Goal: Transaction & Acquisition: Purchase product/service

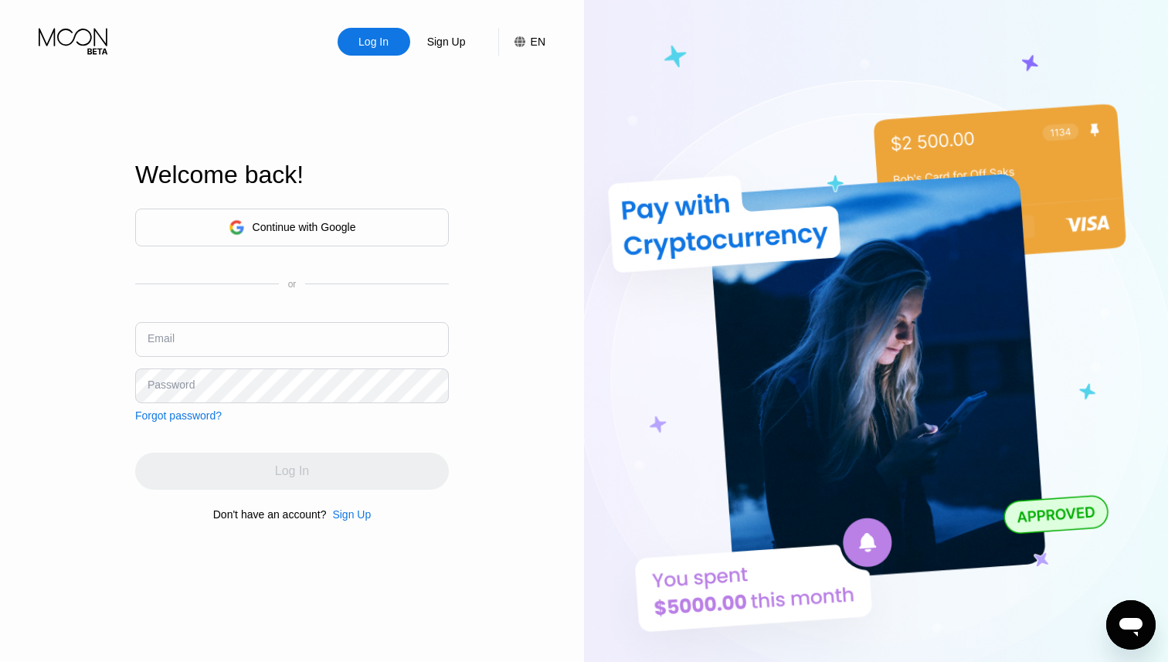
type input "[EMAIL_ADDRESS][DOMAIN_NAME]"
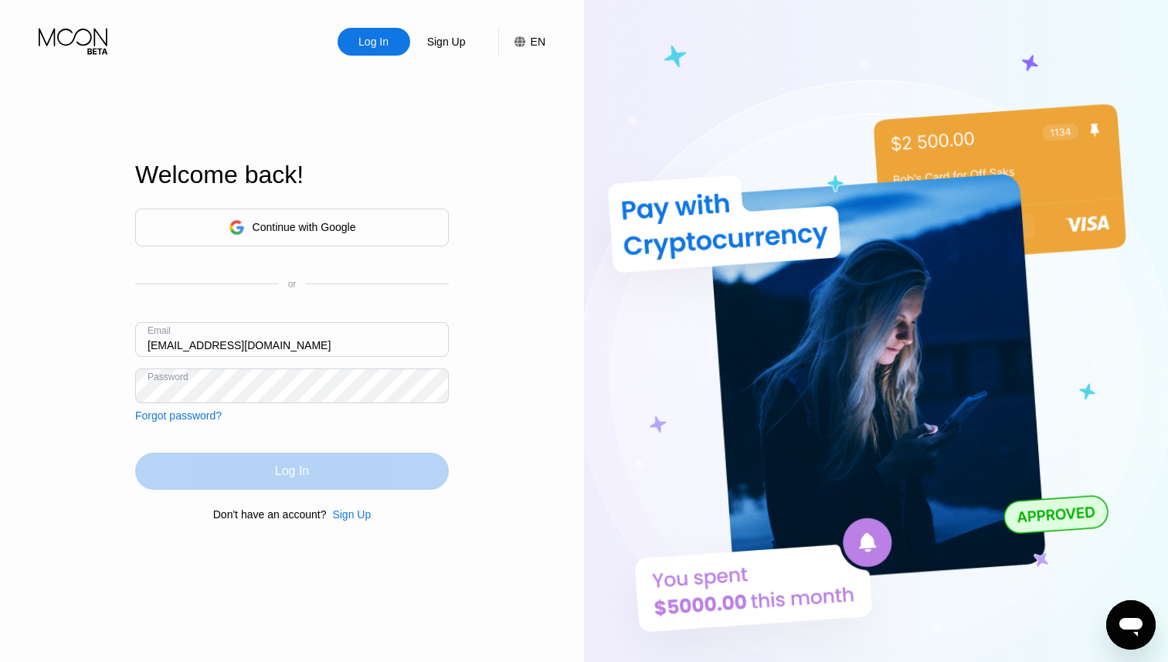
click at [337, 477] on div "Log In" at bounding box center [292, 471] width 314 height 37
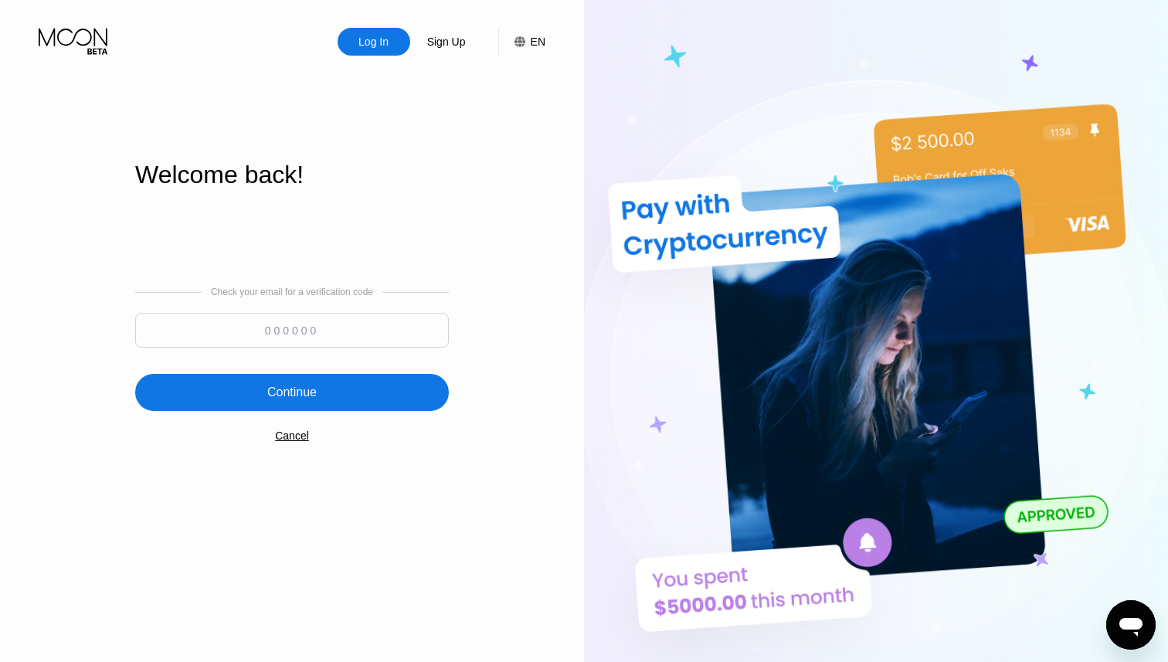
click at [364, 331] on input at bounding box center [292, 330] width 314 height 35
paste input "422086"
type input "422086"
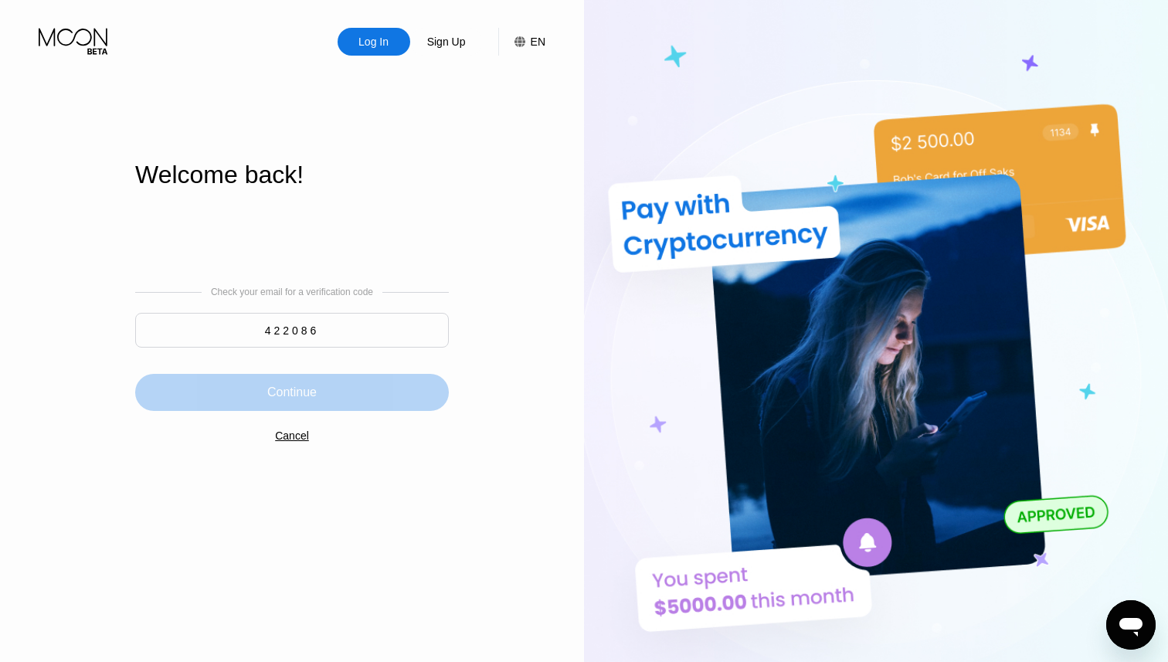
click at [357, 395] on div "Continue" at bounding box center [292, 392] width 314 height 37
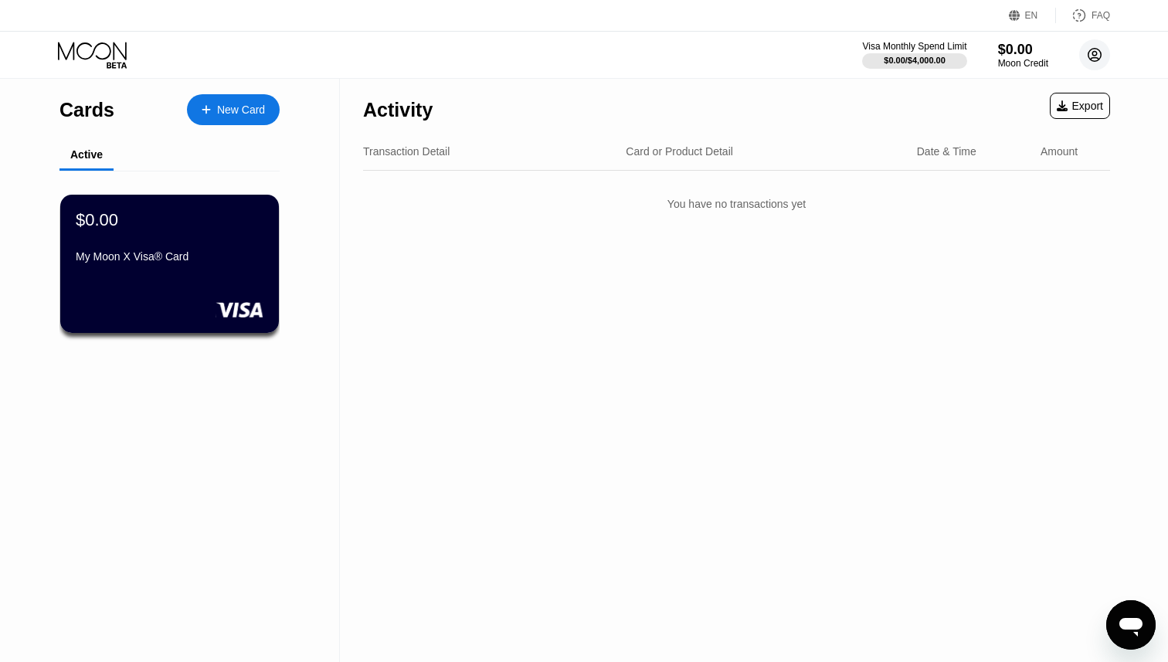
click at [1100, 63] on circle at bounding box center [1094, 54] width 31 height 31
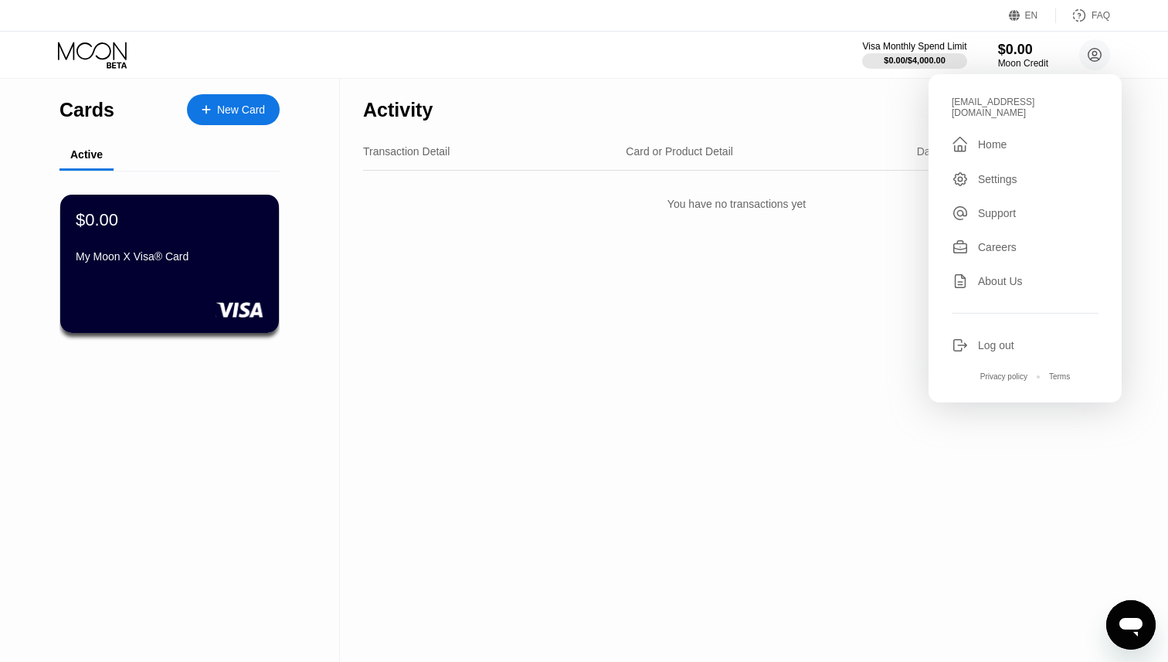
click at [893, 240] on div "Activity Export Transaction Detail Card or Product Detail Date & Time Amount Yo…" at bounding box center [736, 370] width 793 height 583
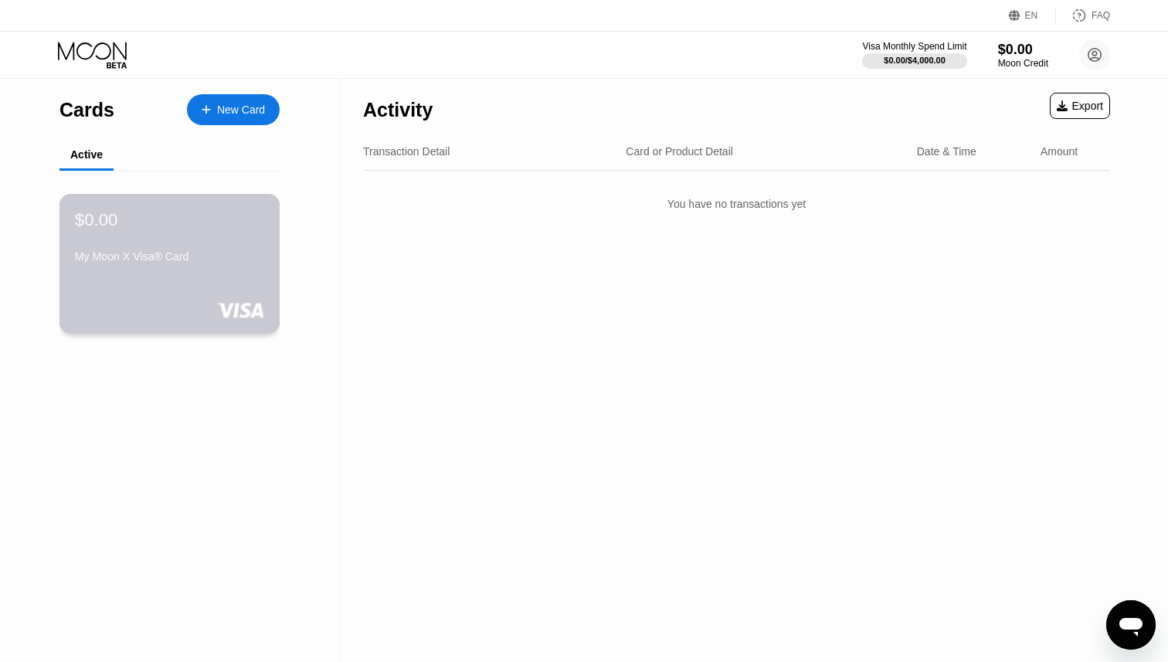
click at [186, 253] on div "My Moon X Visa® Card" at bounding box center [169, 256] width 189 height 12
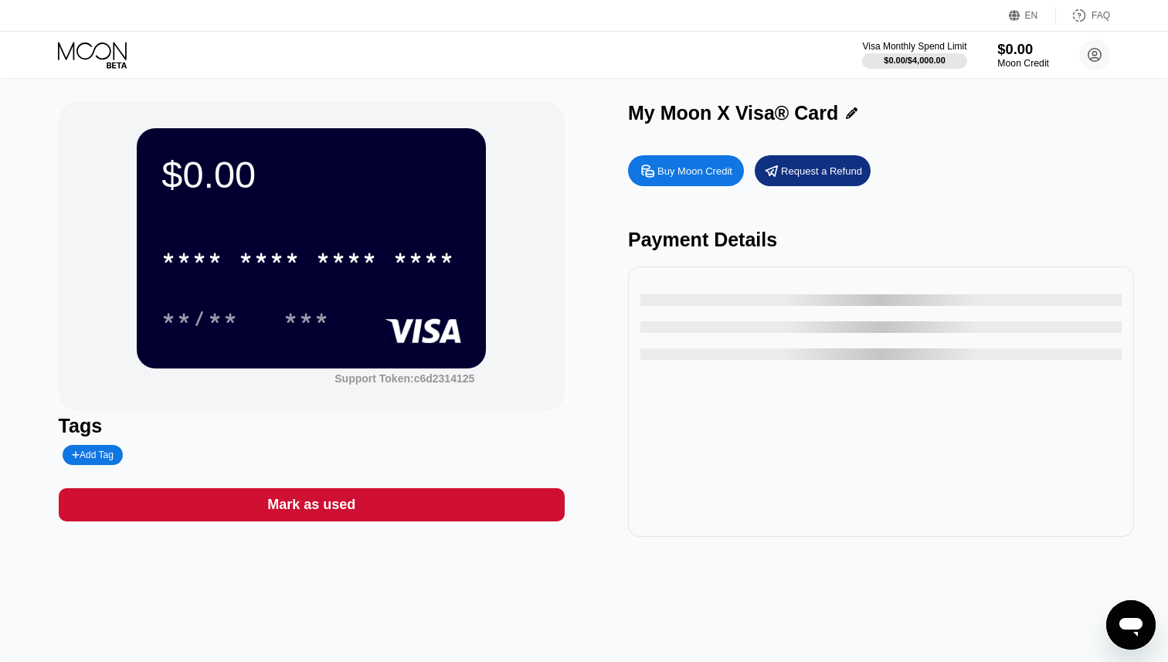
click at [1010, 54] on div "$0.00" at bounding box center [1023, 49] width 52 height 16
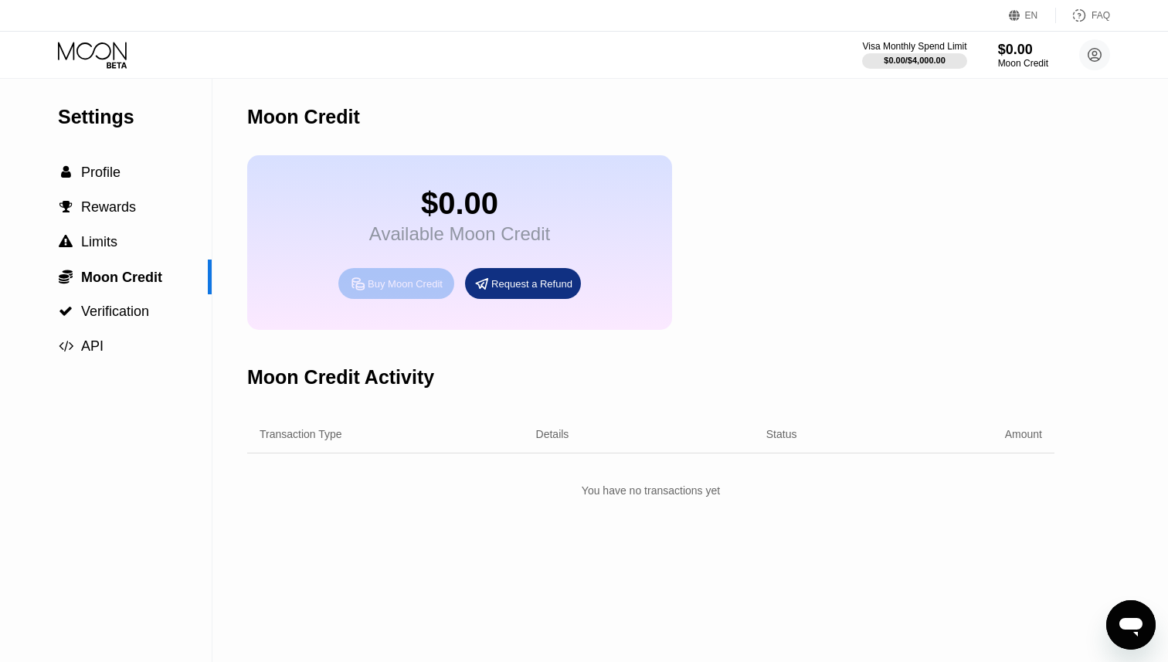
click at [405, 293] on div "Buy Moon Credit" at bounding box center [396, 283] width 116 height 31
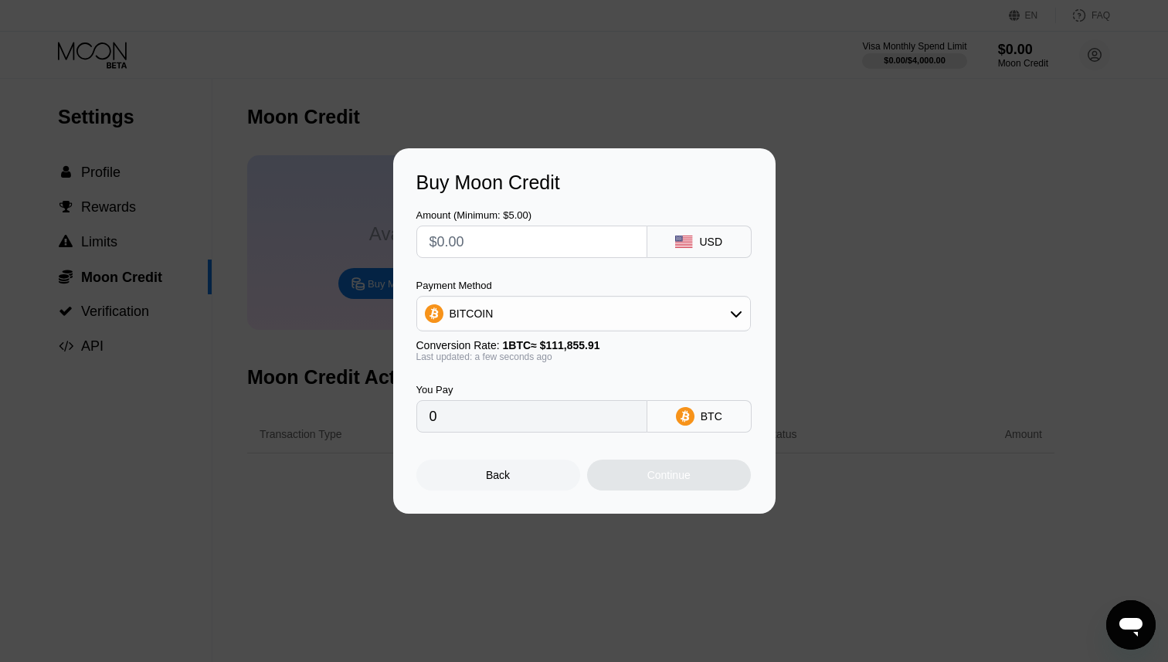
click at [500, 302] on div "BITCOIN" at bounding box center [583, 313] width 333 height 31
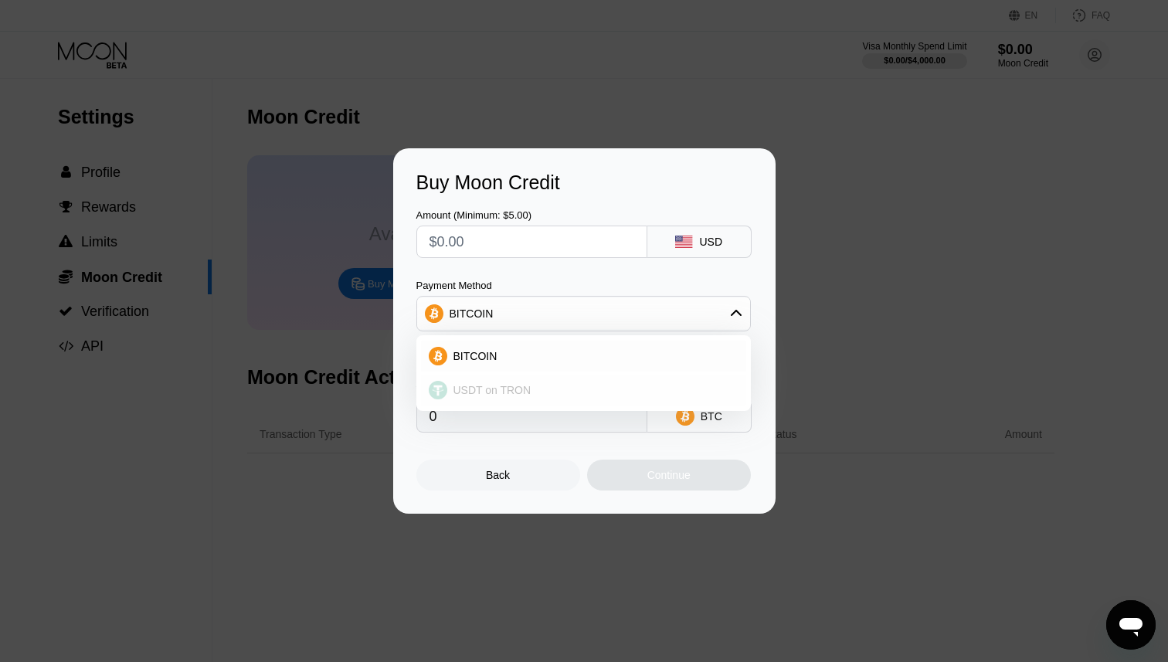
click at [514, 381] on div "USDT on TRON" at bounding box center [583, 390] width 325 height 31
type input "0.00"
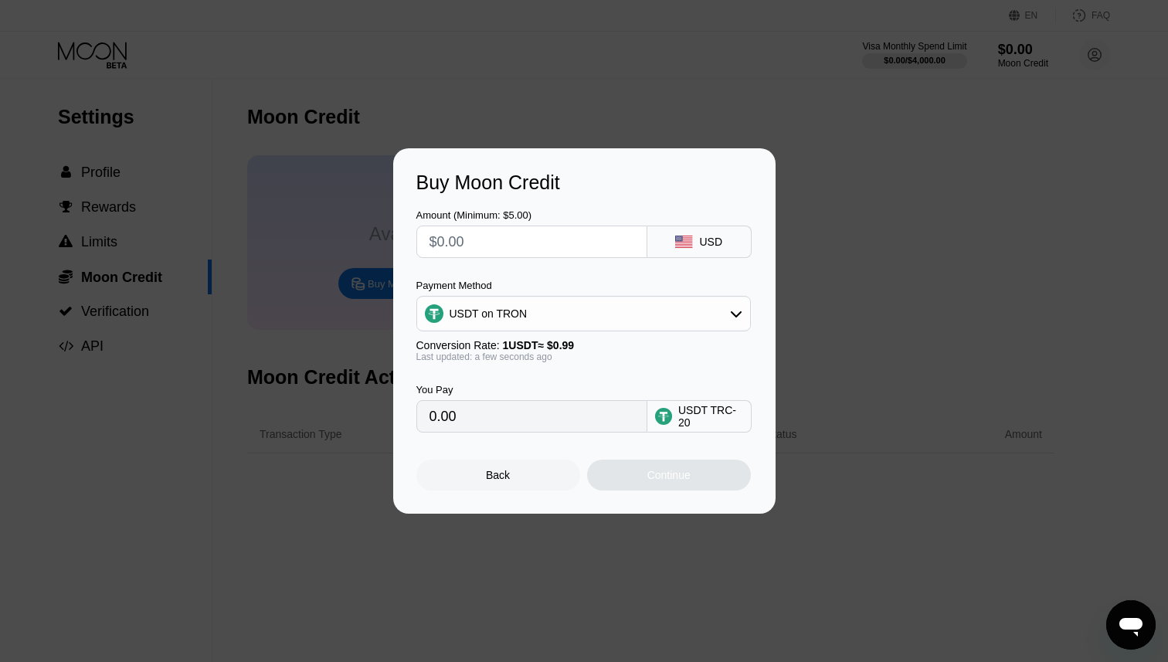
click at [488, 238] on input "text" at bounding box center [531, 241] width 205 height 31
click at [701, 251] on div "USD" at bounding box center [699, 241] width 104 height 32
click at [537, 483] on div "Back" at bounding box center [498, 474] width 164 height 31
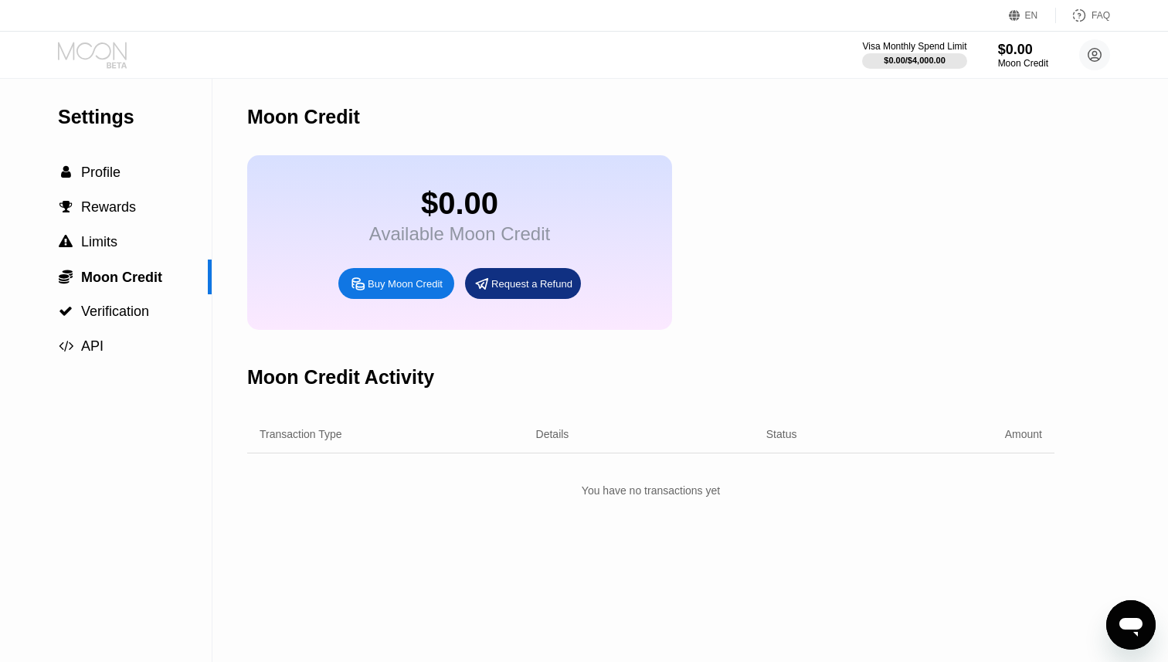
click at [121, 49] on icon at bounding box center [94, 55] width 72 height 27
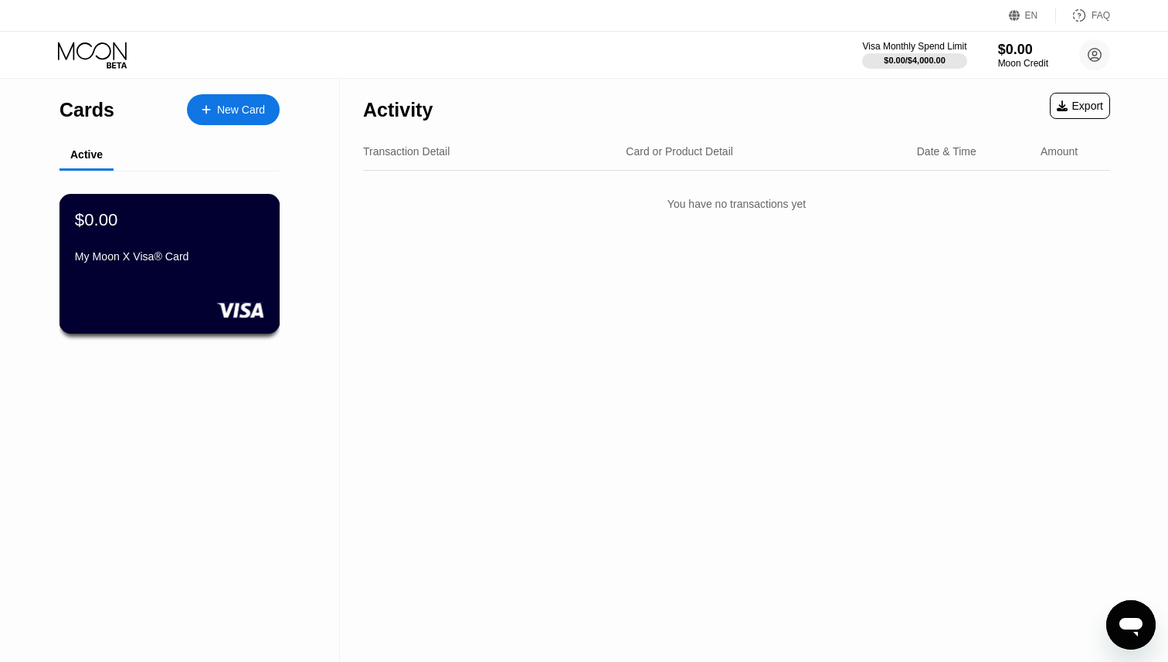
click at [167, 229] on div "$0.00" at bounding box center [169, 219] width 189 height 20
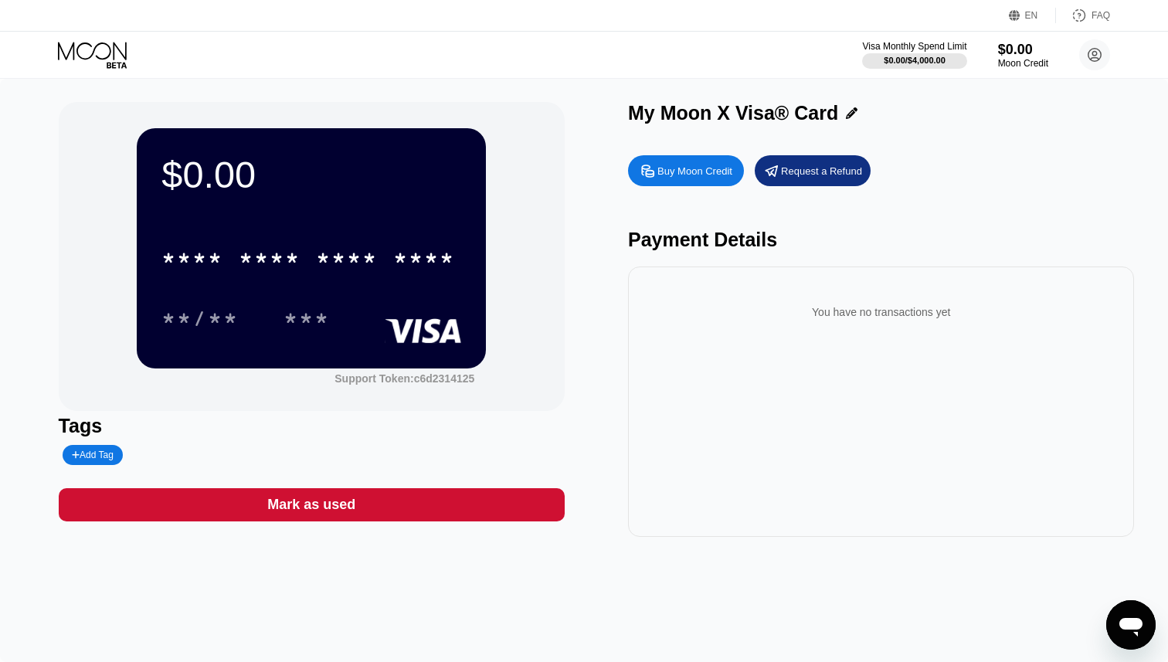
click at [102, 54] on icon at bounding box center [94, 55] width 72 height 27
